Goal: Use online tool/utility: Utilize a website feature to perform a specific function

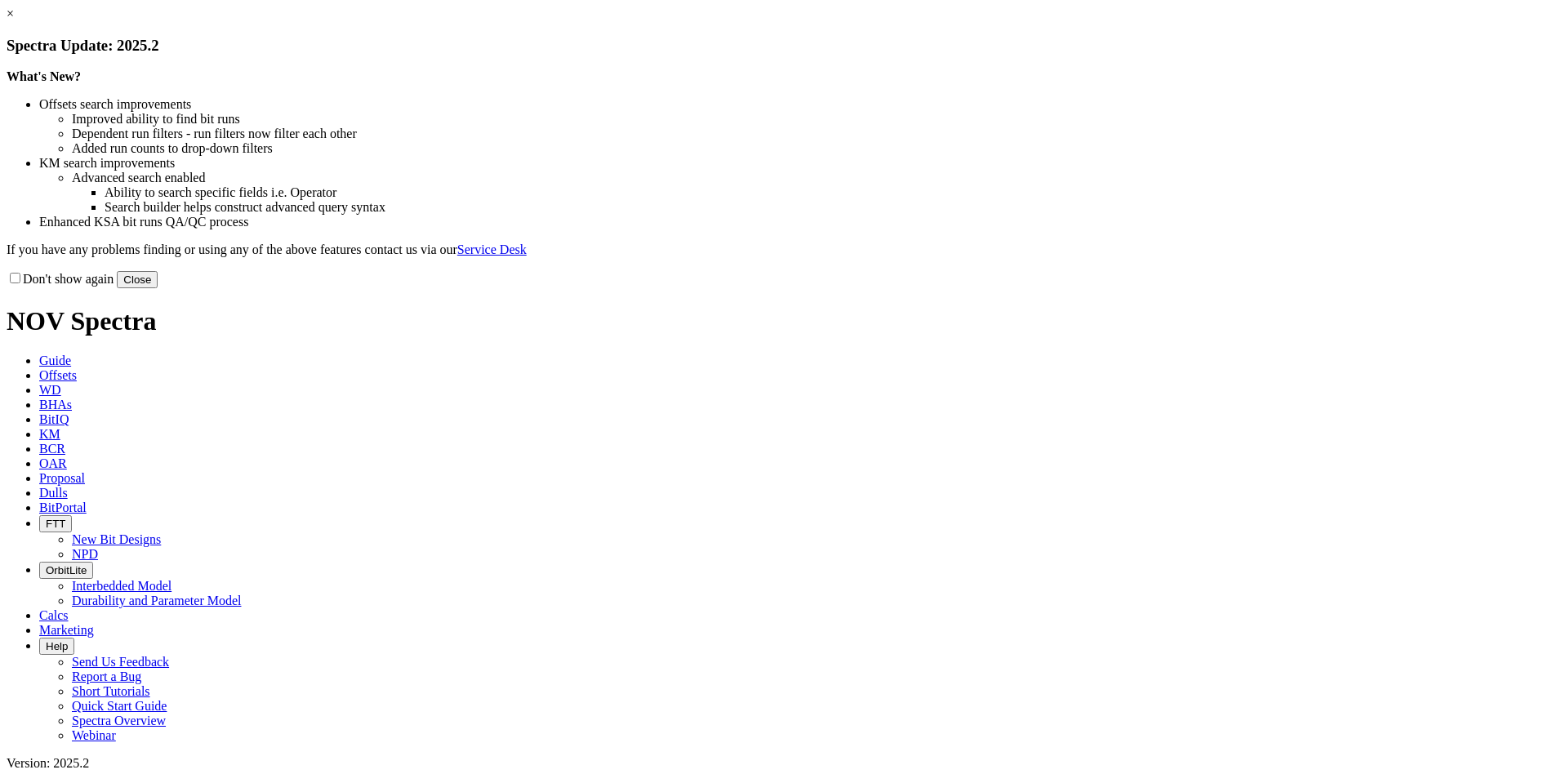
click at [158, 288] on button "Close" at bounding box center [137, 279] width 41 height 17
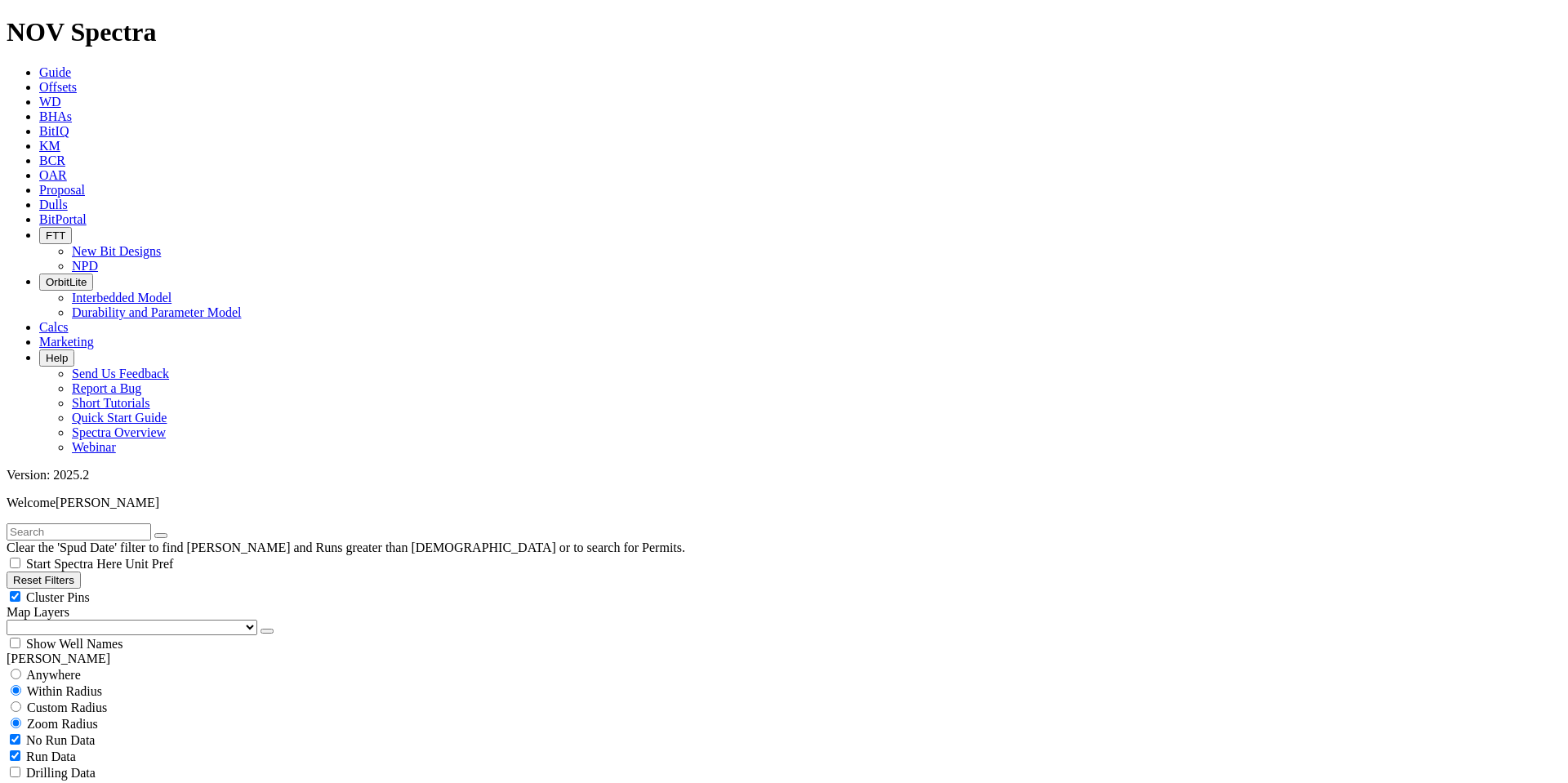
click at [81, 571] on button "Reset Filters" at bounding box center [43, 580] width 74 height 17
type input "8/22/23"
type input "[DATE]"
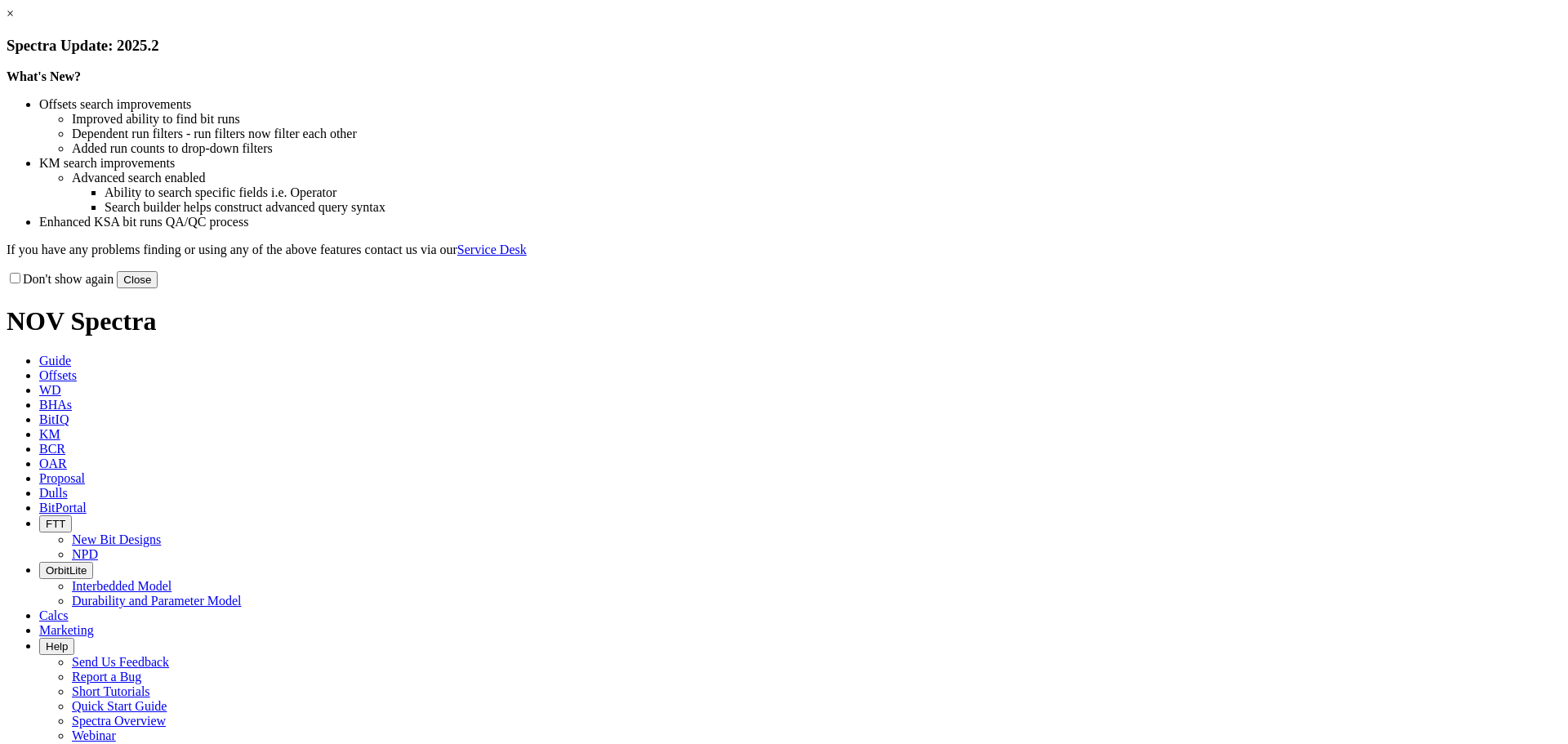
click at [158, 289] on button "Close" at bounding box center [137, 279] width 41 height 17
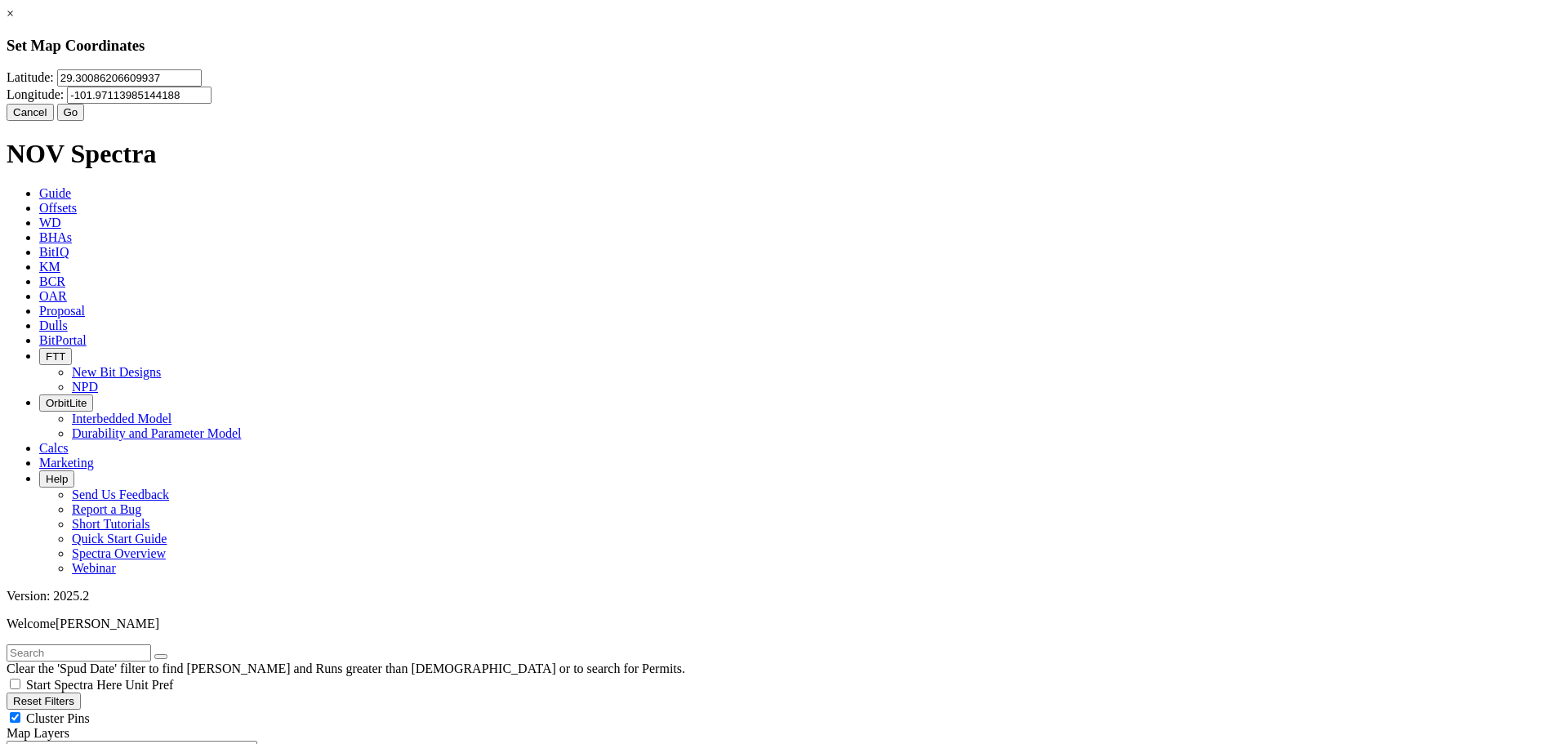
click at [201, 87] on input "29.30086206609937" at bounding box center [129, 78] width 145 height 17
type input "2"
paste input "27.7807722"
type input "27.7807722"
click at [212, 104] on input "-101.97113985144188" at bounding box center [139, 95] width 145 height 17
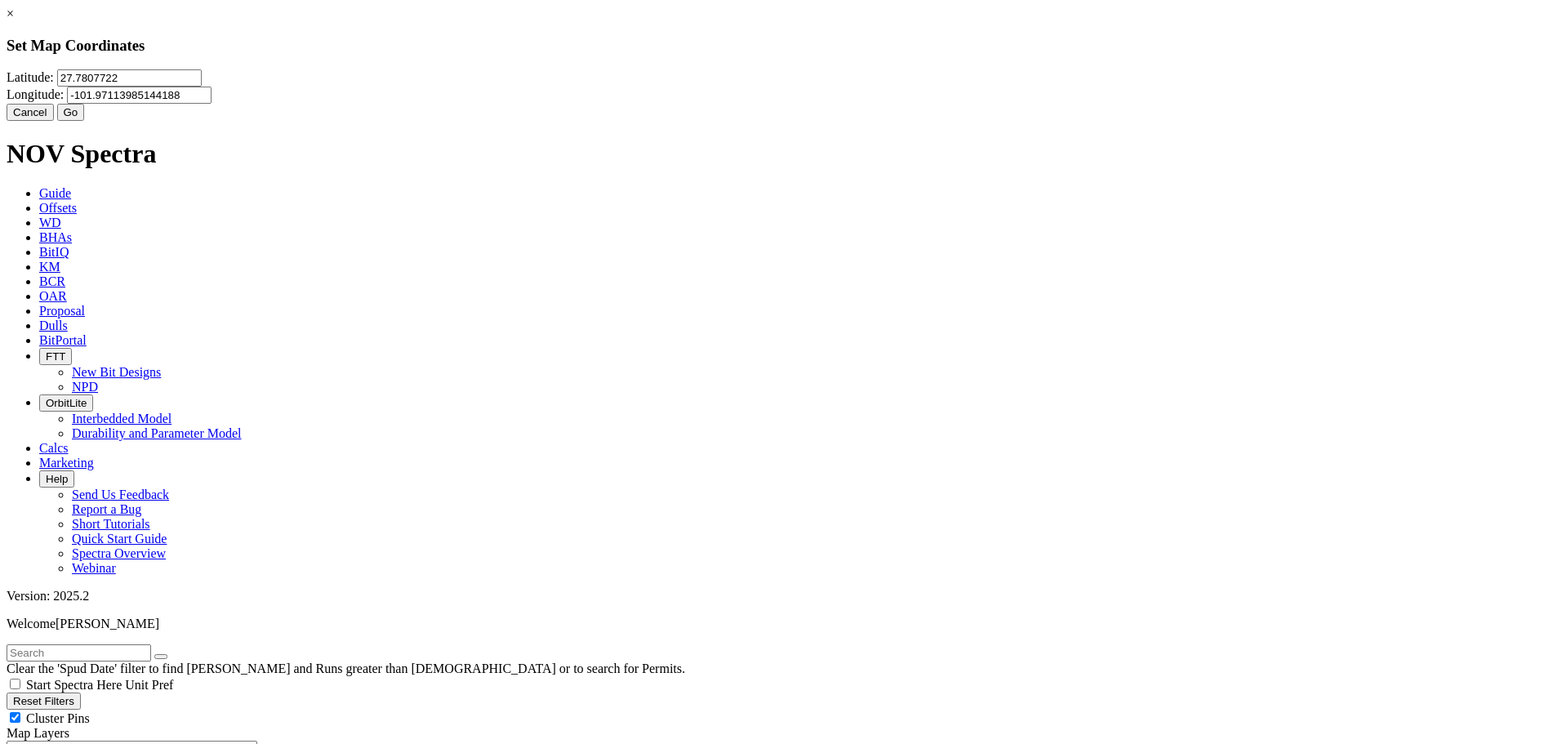
click at [212, 104] on input "-101.97113985144188" at bounding box center [139, 95] width 145 height 17
type input "-1"
paste input "-99.4801696"
type input "-99.4801696"
click at [85, 121] on button "Go" at bounding box center [71, 112] width 27 height 17
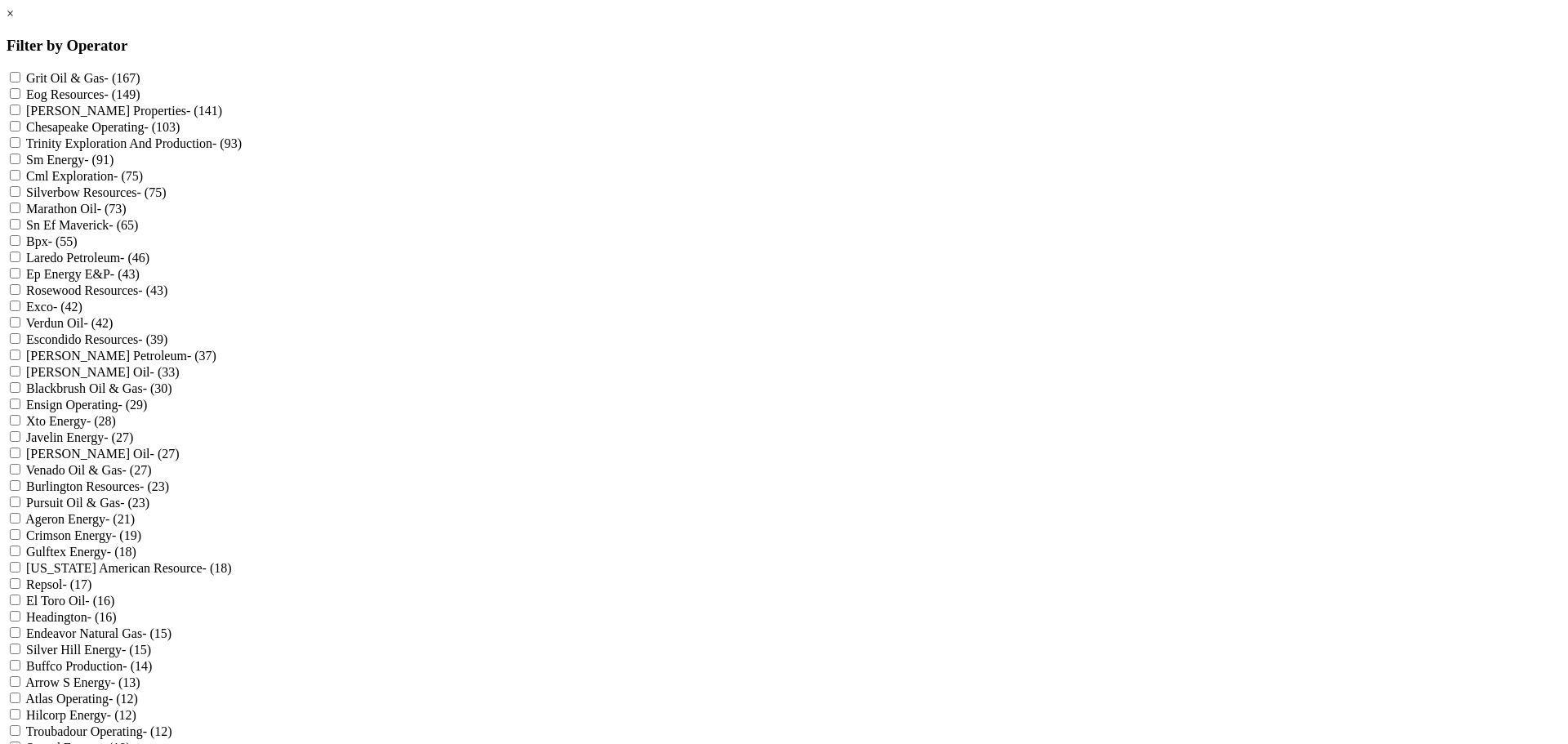
click at [20, 99] on Resources "Eog Resources - (149)" at bounding box center [16, 93] width 11 height 11
checkbox Resources "true"
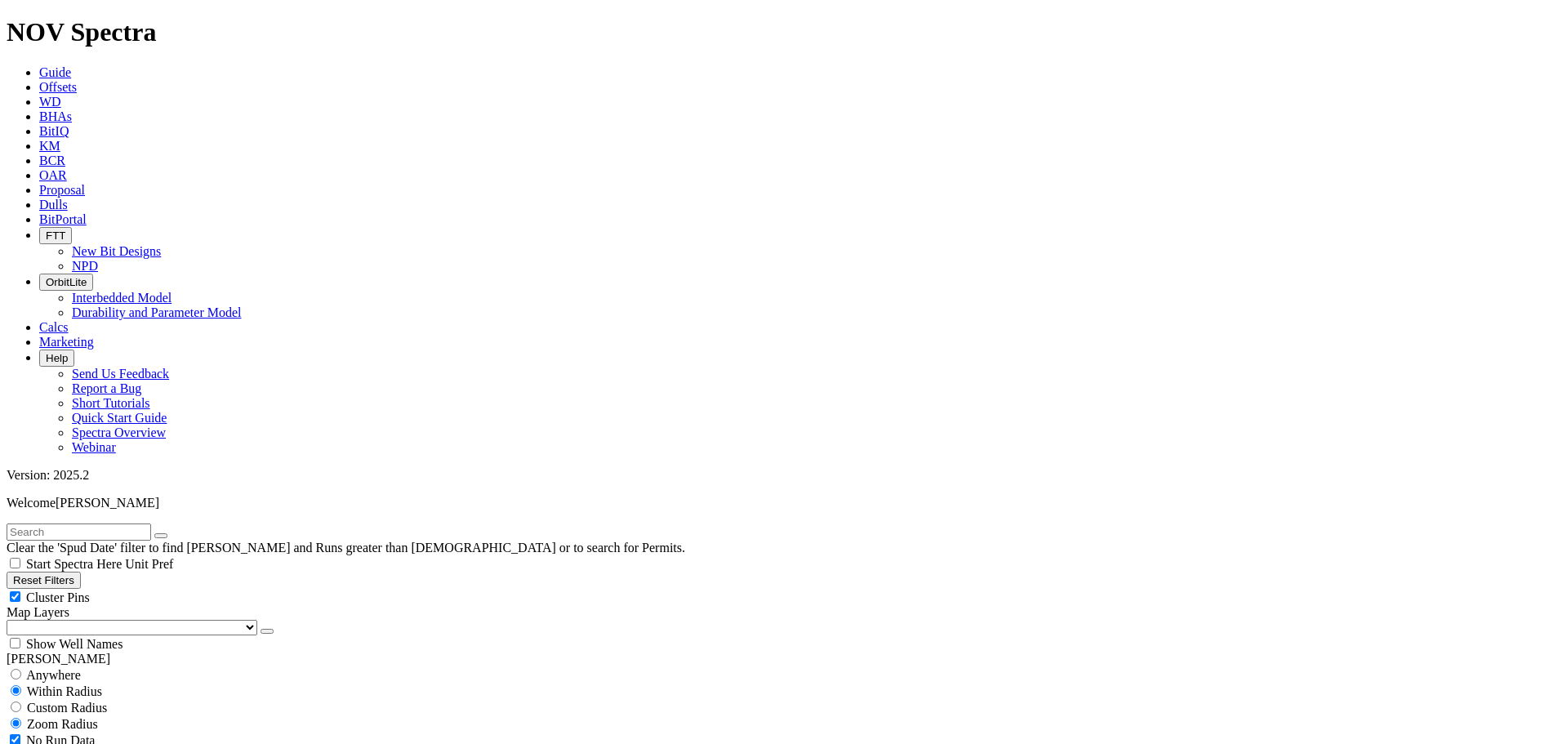
click at [46, 701] on span "Custom Radius" at bounding box center [66, 707] width 80 height 14
radio input "true"
radio input "false"
click at [45, 743] on button "Miles" at bounding box center [26, 758] width 38 height 17
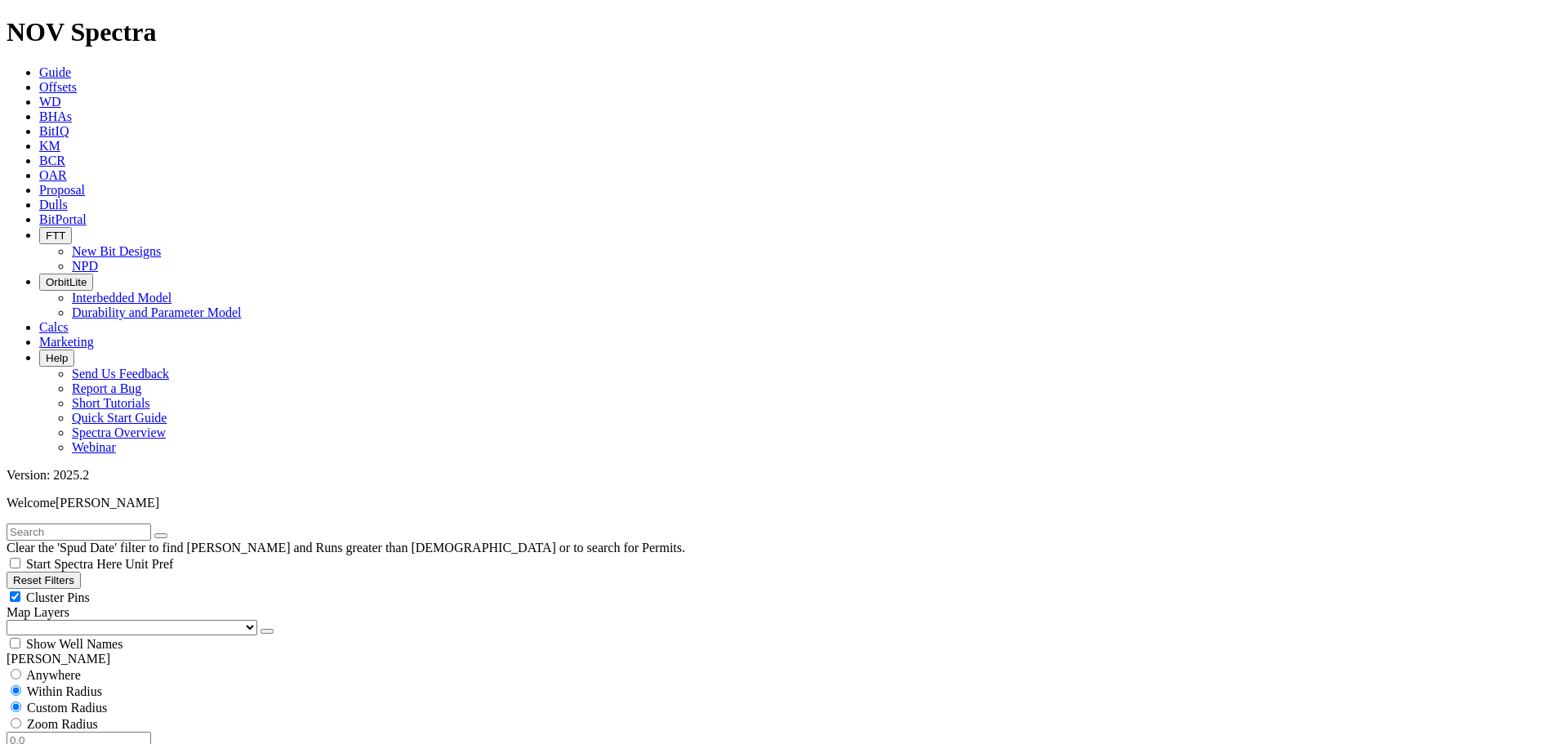
click at [125, 732] on input "number" at bounding box center [79, 740] width 145 height 17
type input "15"
select select "8.75"
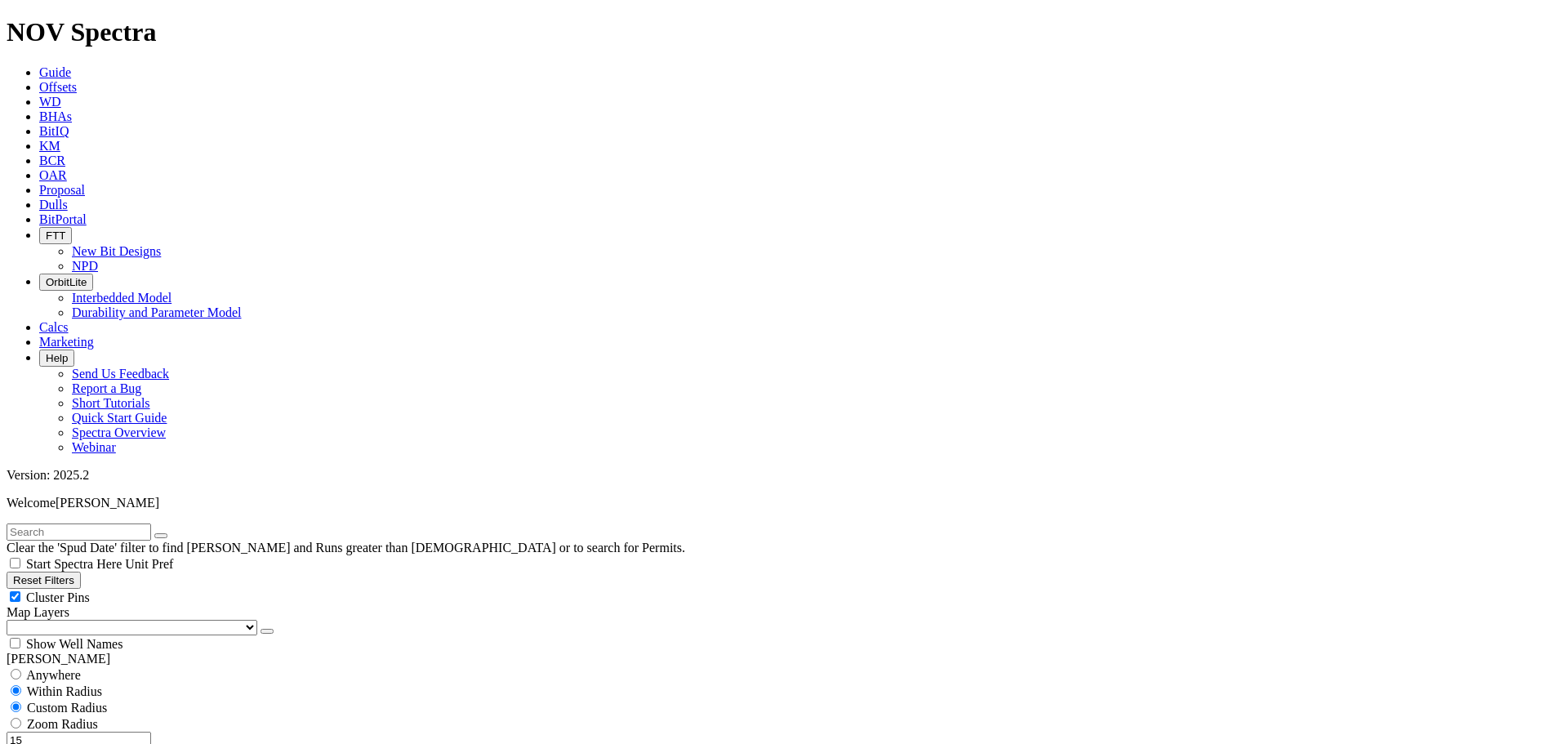
checkbox input "false"
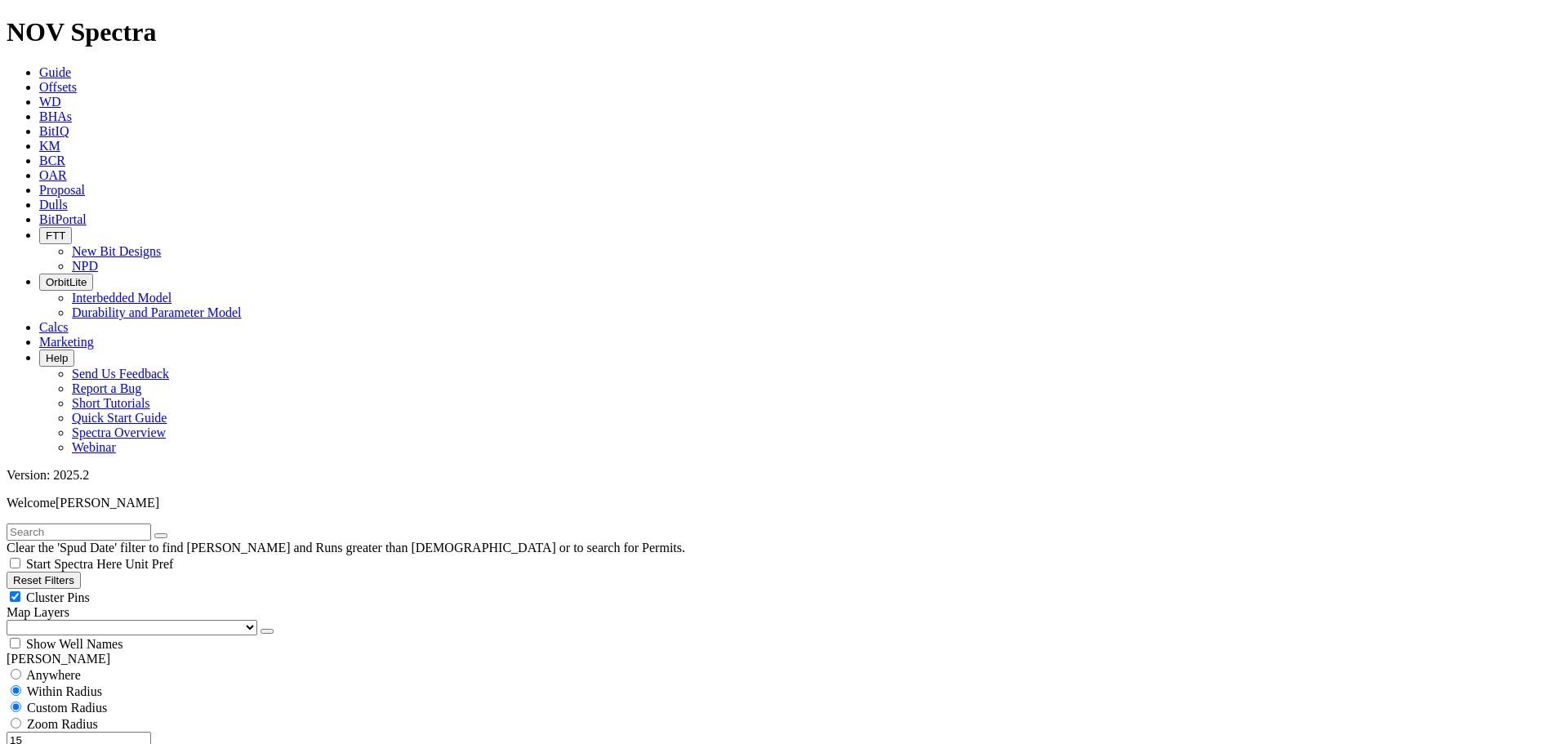
scroll to position [1143, 0]
type input "5000"
type input "7499"
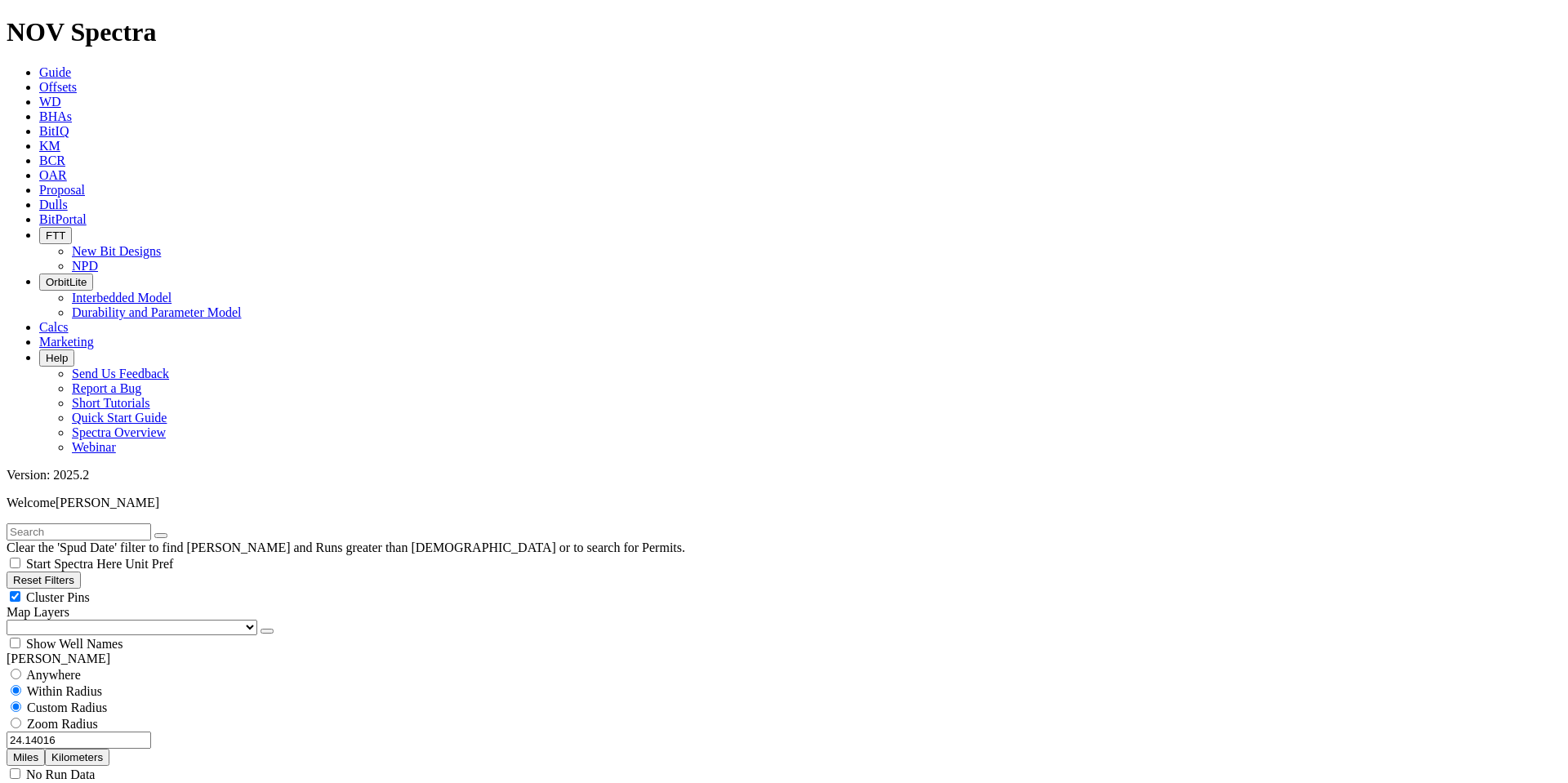
type input "[DATE]"
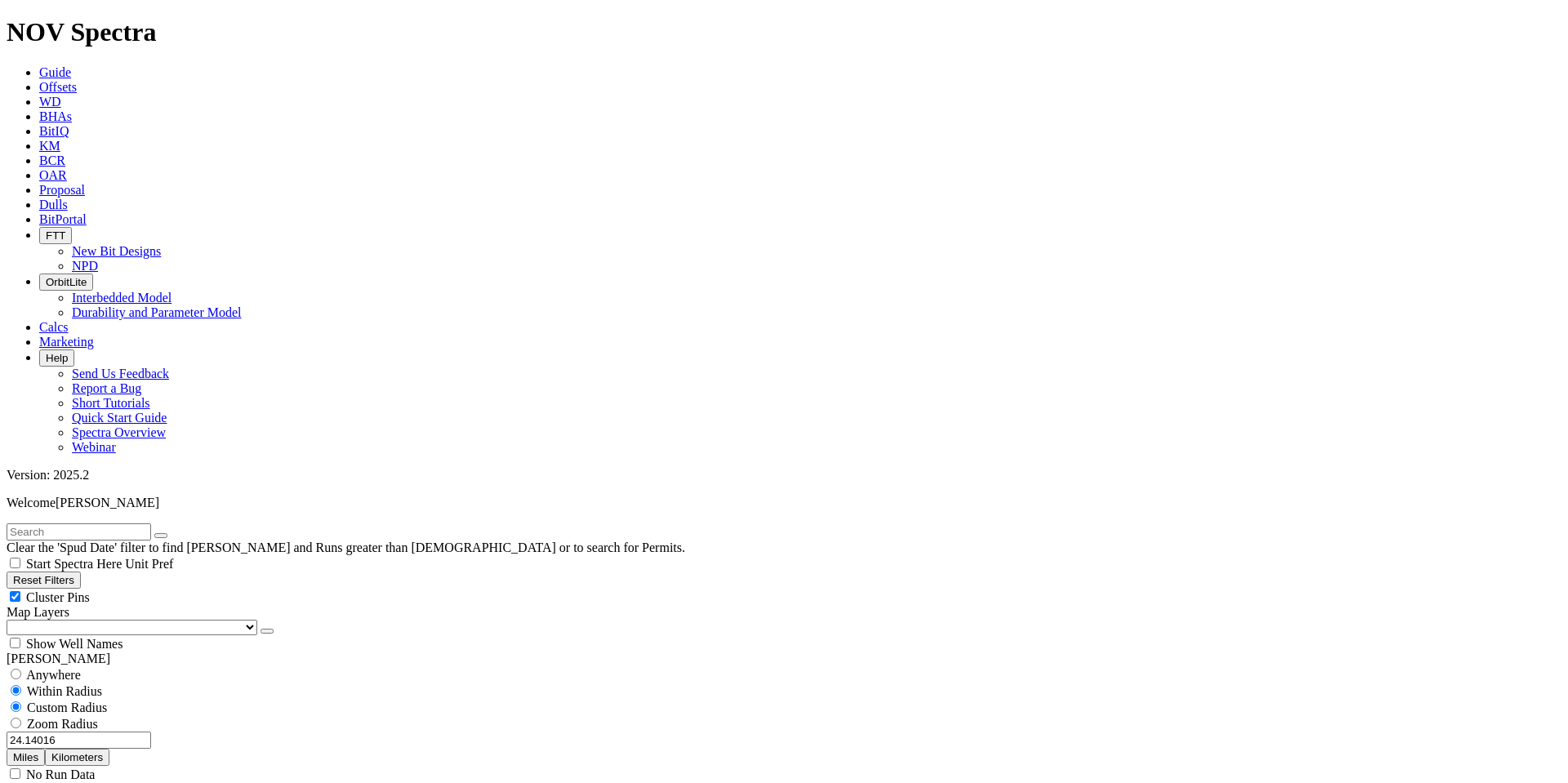
type input "[DATE]"
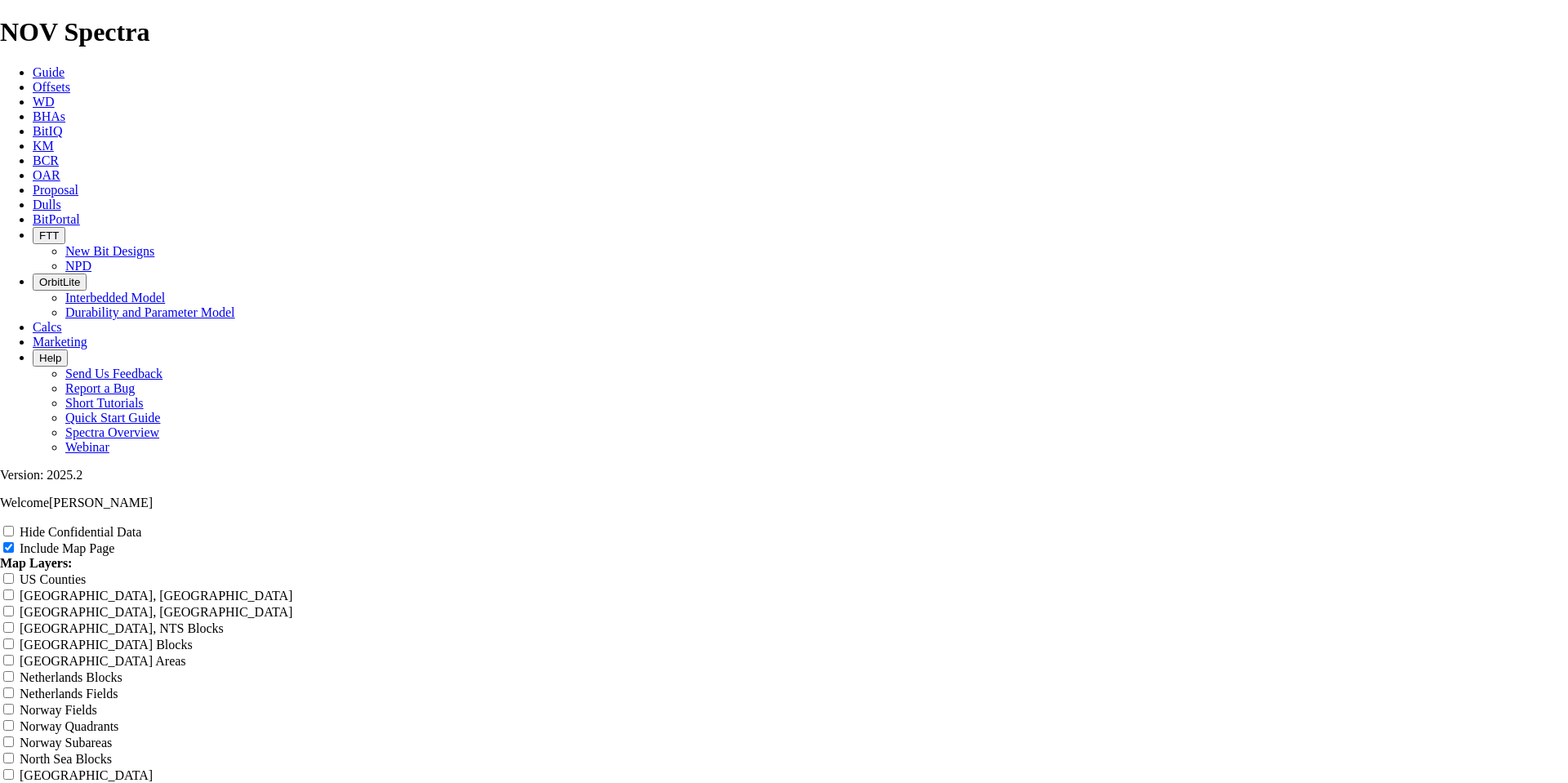
scroll to position [2041, 0]
